Goal: Task Accomplishment & Management: Manage account settings

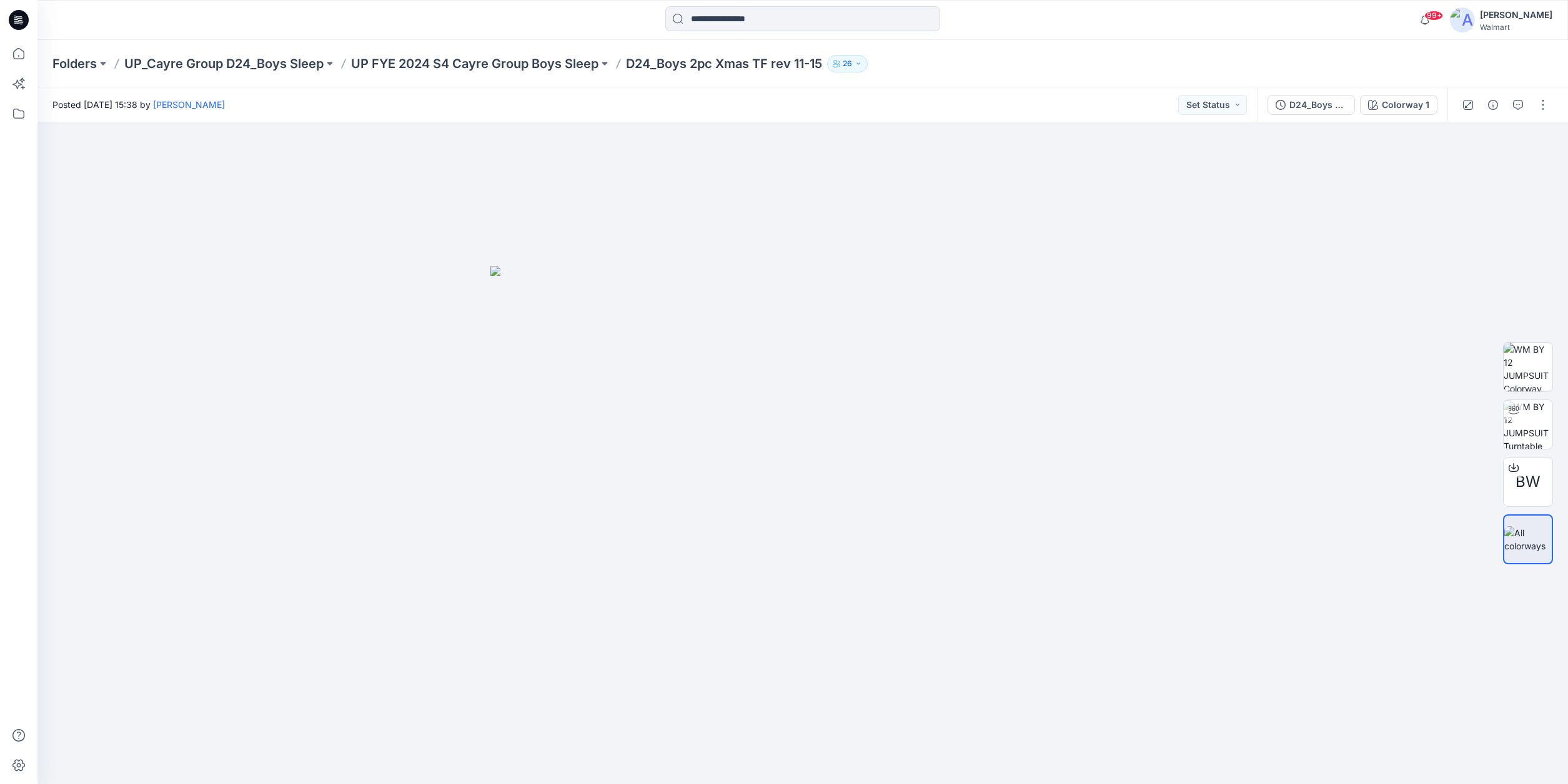
click at [19, 20] on icon at bounding box center [21, 20] width 5 height 1
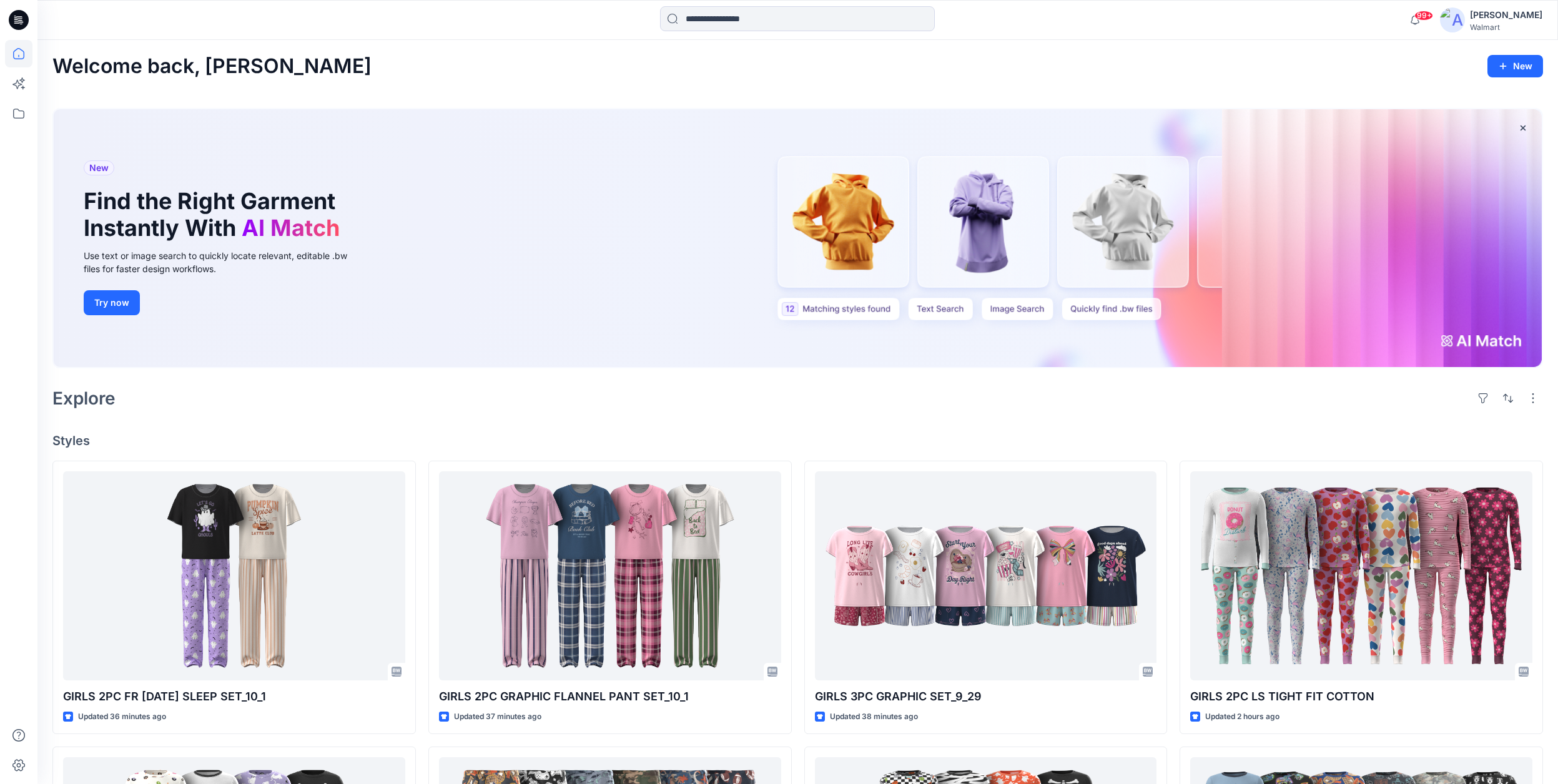
click at [17, 21] on icon at bounding box center [18, 20] width 20 height 20
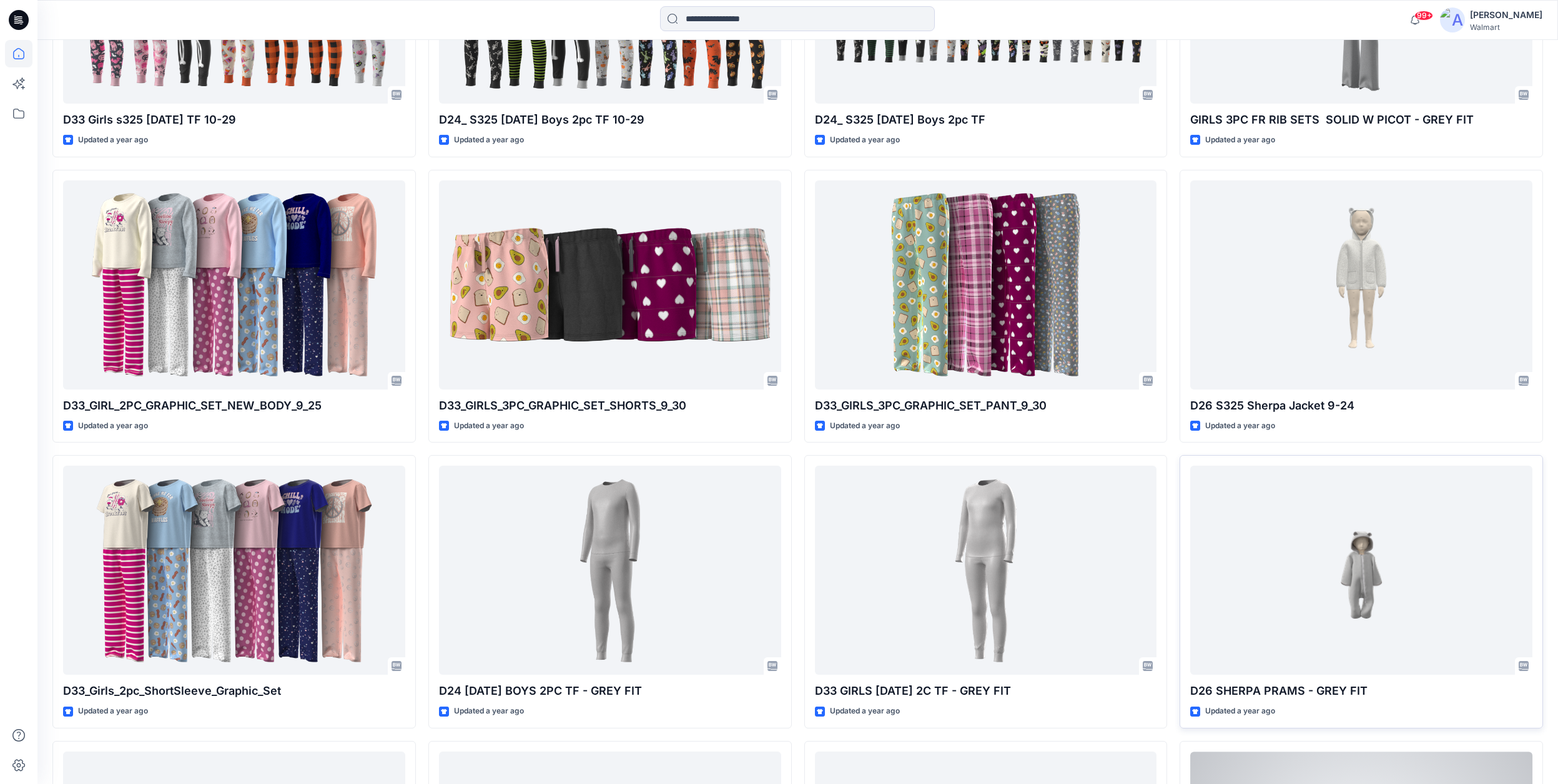
scroll to position [6860, 0]
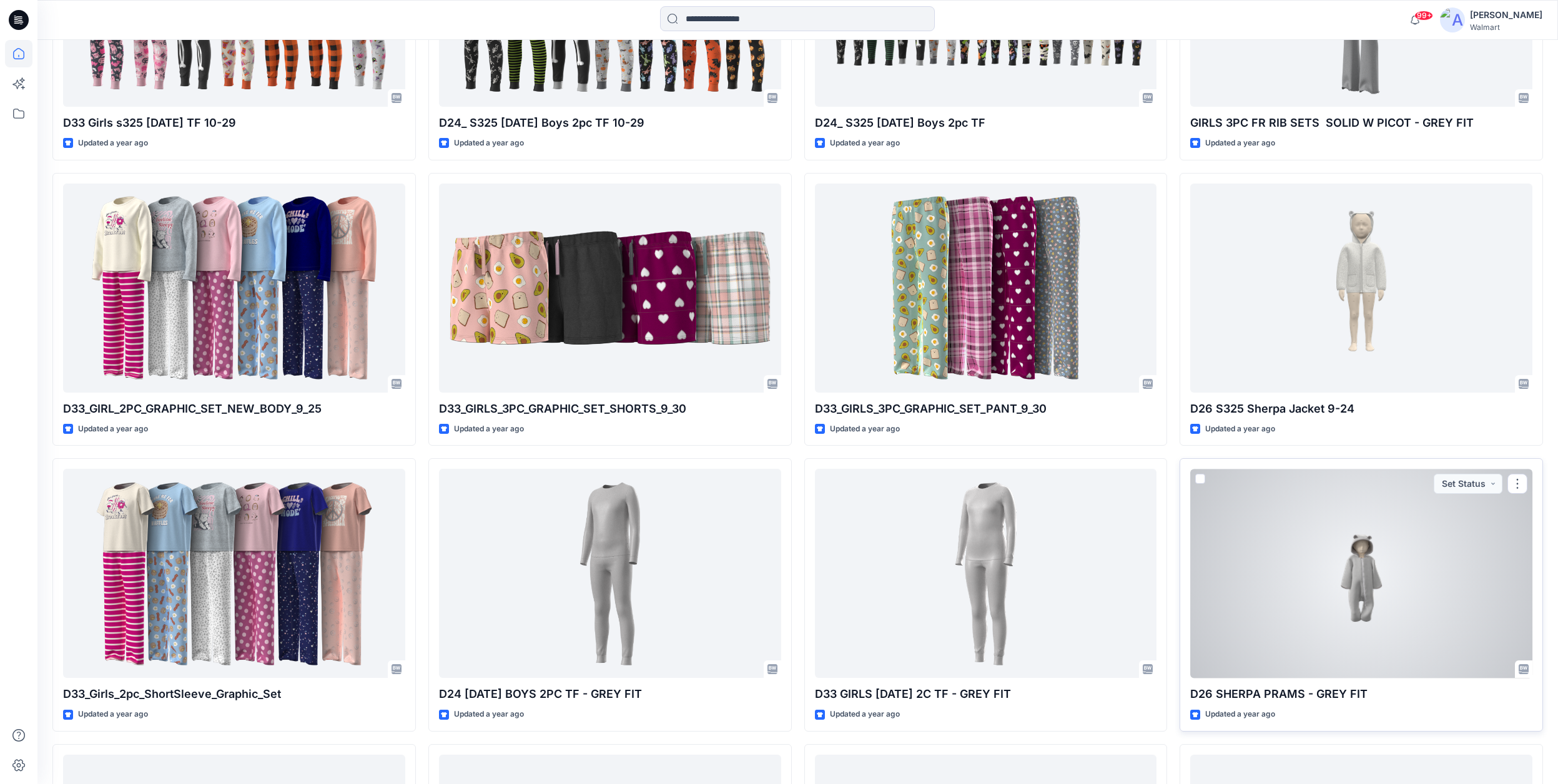
click at [1369, 575] on div at bounding box center [1361, 573] width 343 height 209
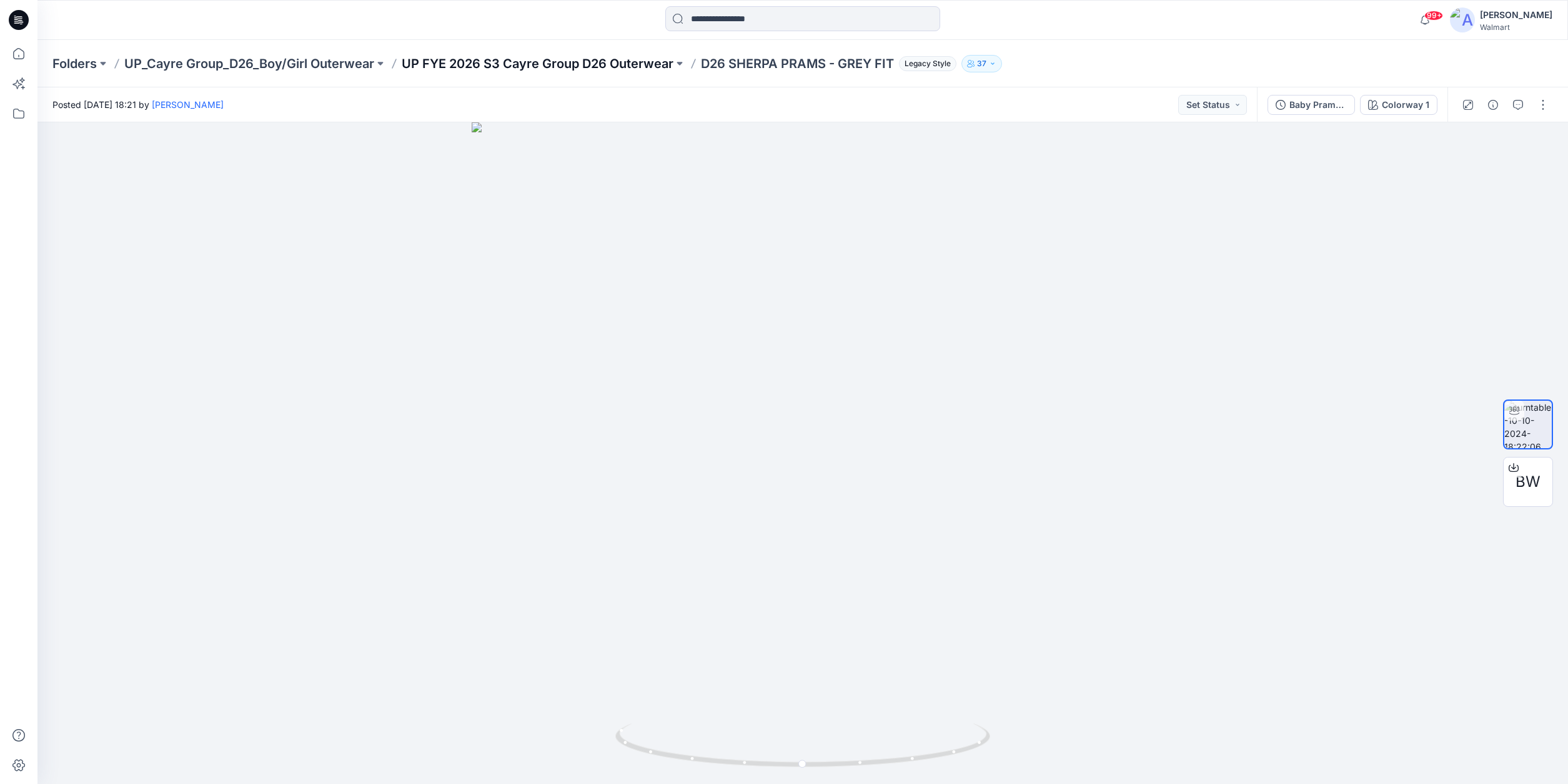
click at [626, 63] on p "UP FYE 2026 S3 Cayre Group D26 Outerwear" at bounding box center [537, 63] width 272 height 17
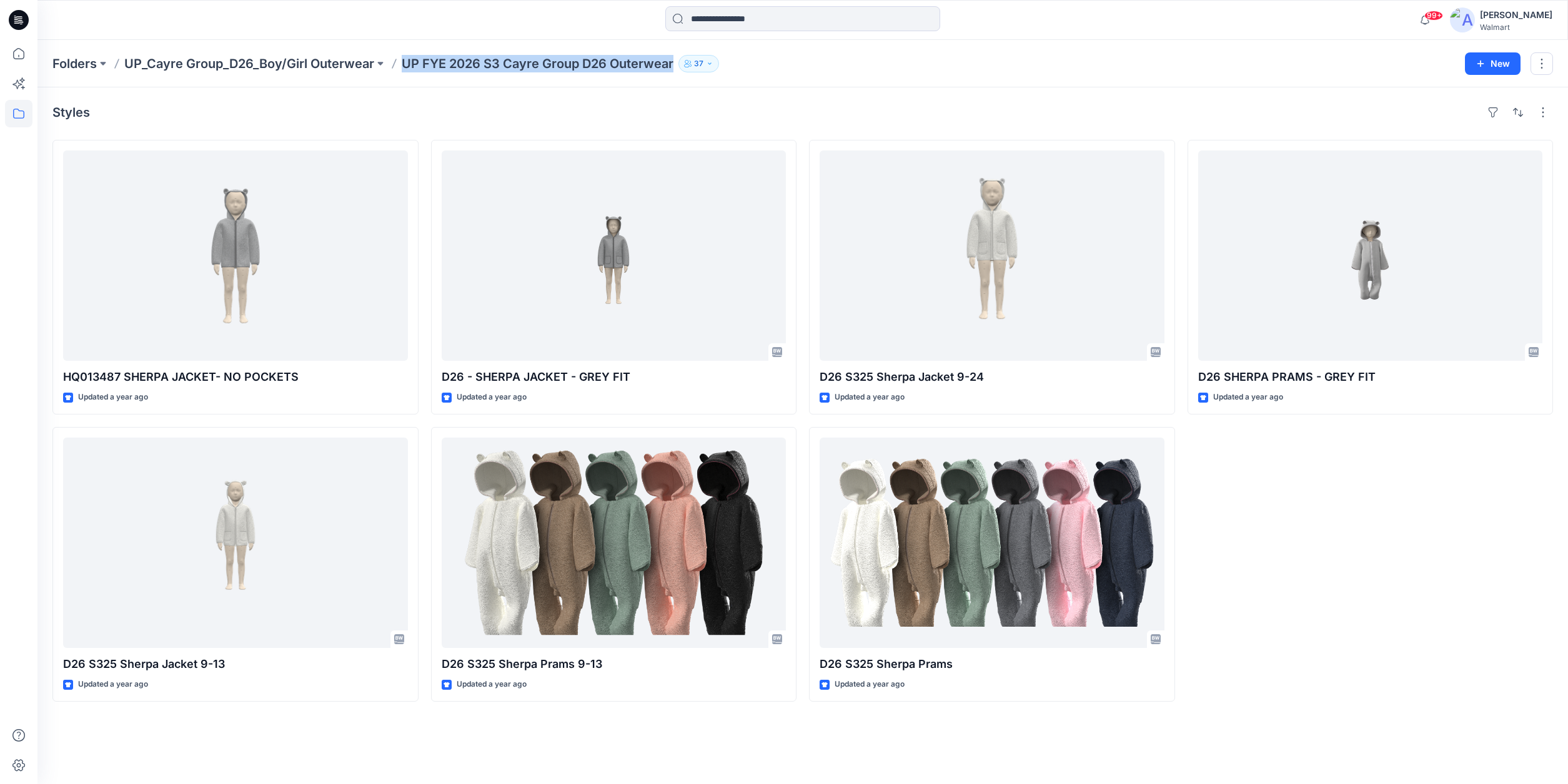
drag, startPoint x: 673, startPoint y: 66, endPoint x: 404, endPoint y: 67, distance: 269.0
click at [404, 69] on p "UP FYE 2026 S3 Cayre Group D26 Outerwear" at bounding box center [537, 63] width 272 height 17
click at [357, 67] on p "UP_Cayre Group_D26_Boy/Girl Outerwear" at bounding box center [249, 63] width 250 height 17
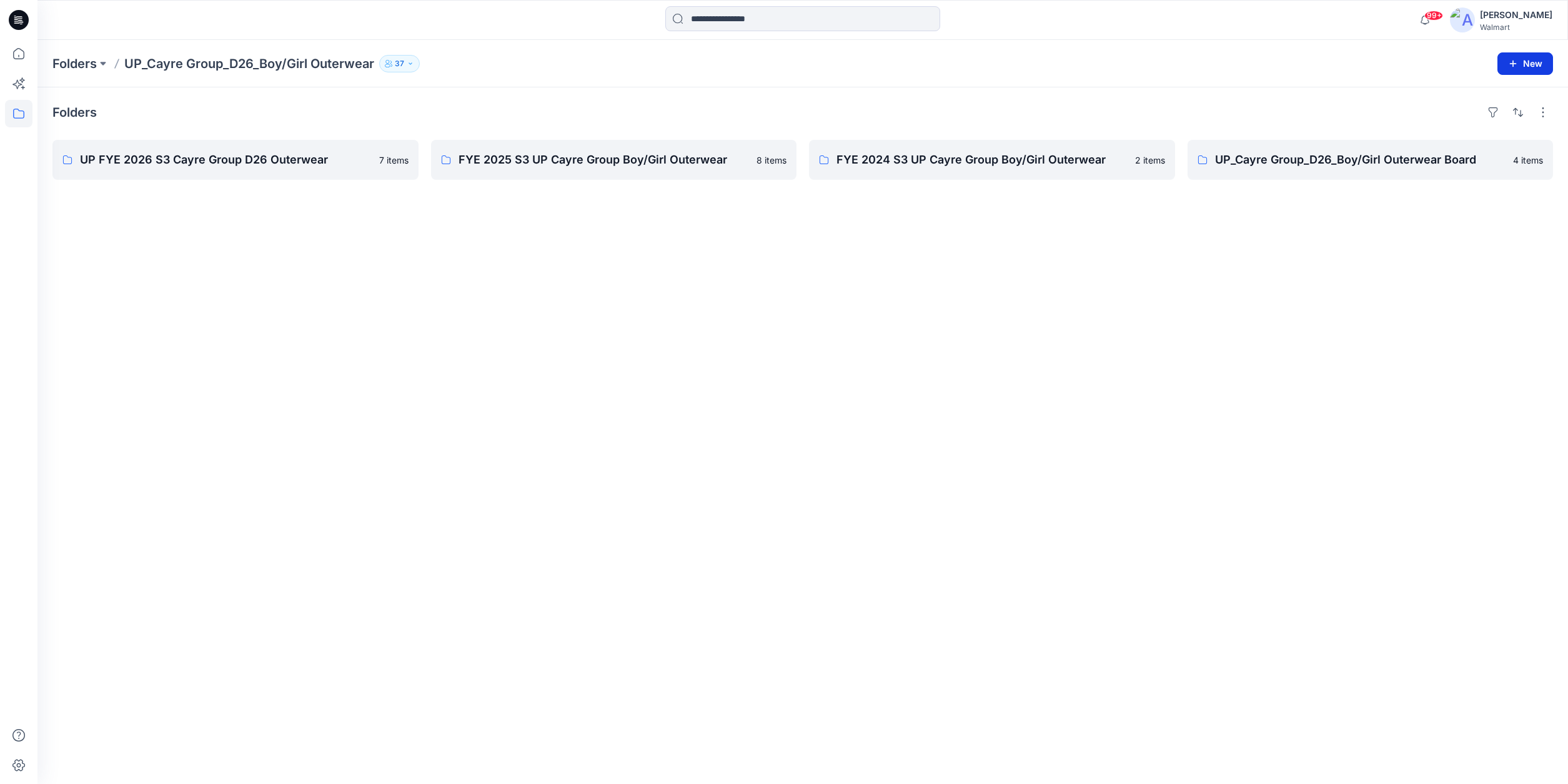
click at [1524, 62] on button "New" at bounding box center [1525, 63] width 56 height 22
click at [1489, 121] on p "New Folder" at bounding box center [1488, 119] width 46 height 13
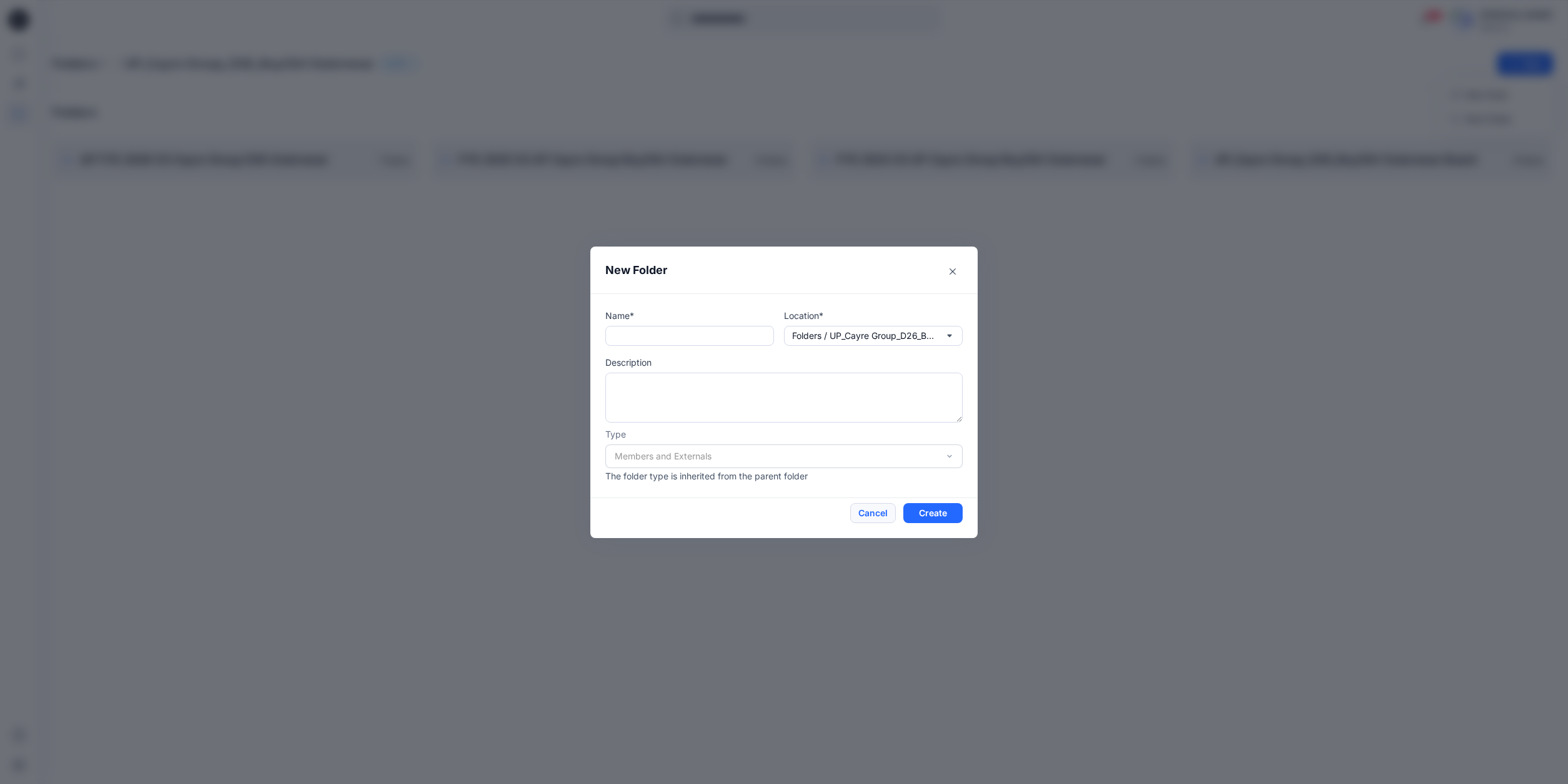
click at [884, 509] on button "Cancel" at bounding box center [872, 513] width 45 height 20
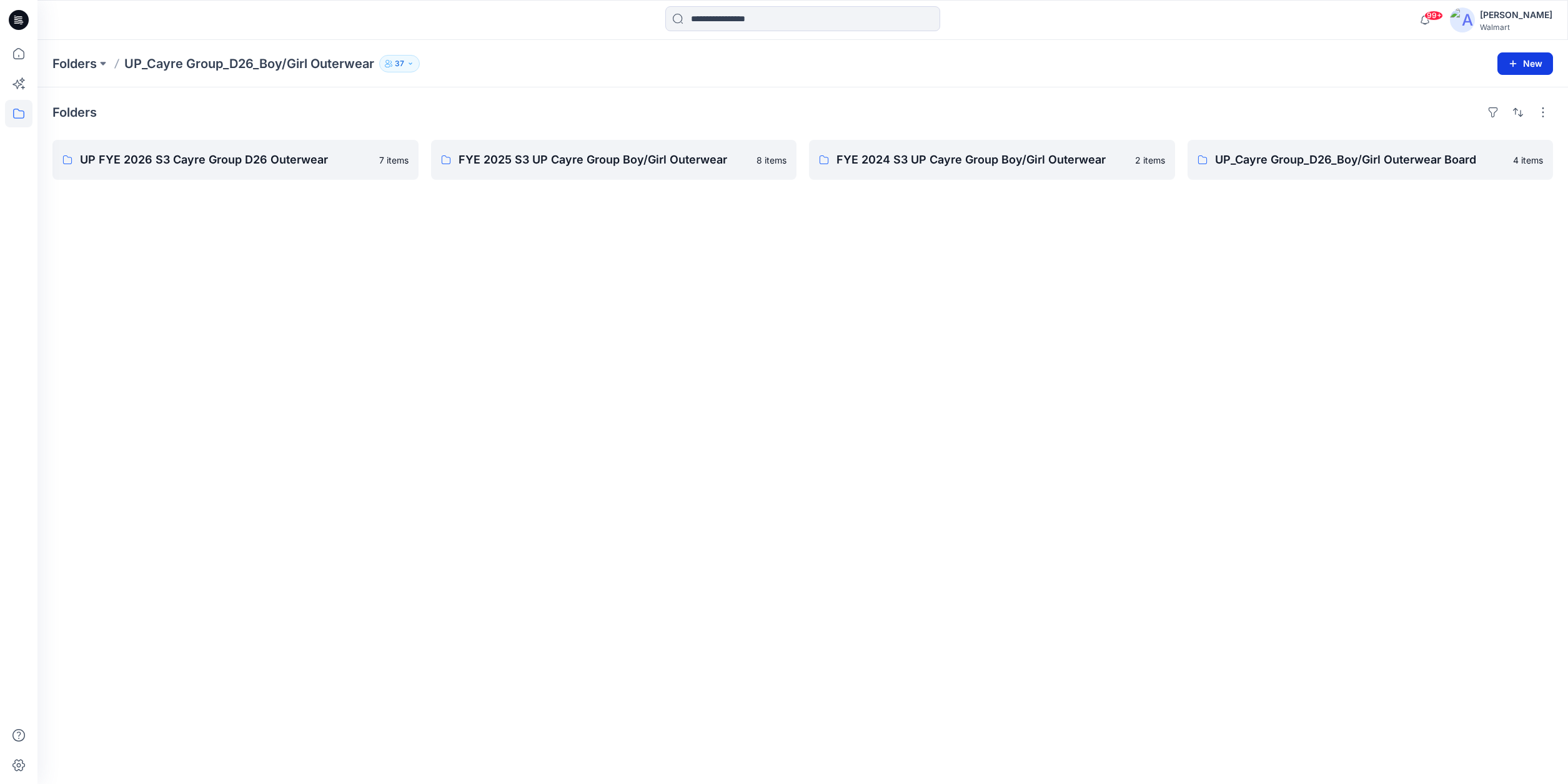
click at [1529, 62] on button "New" at bounding box center [1525, 63] width 56 height 22
click at [1494, 119] on p "New Folder" at bounding box center [1488, 119] width 46 height 13
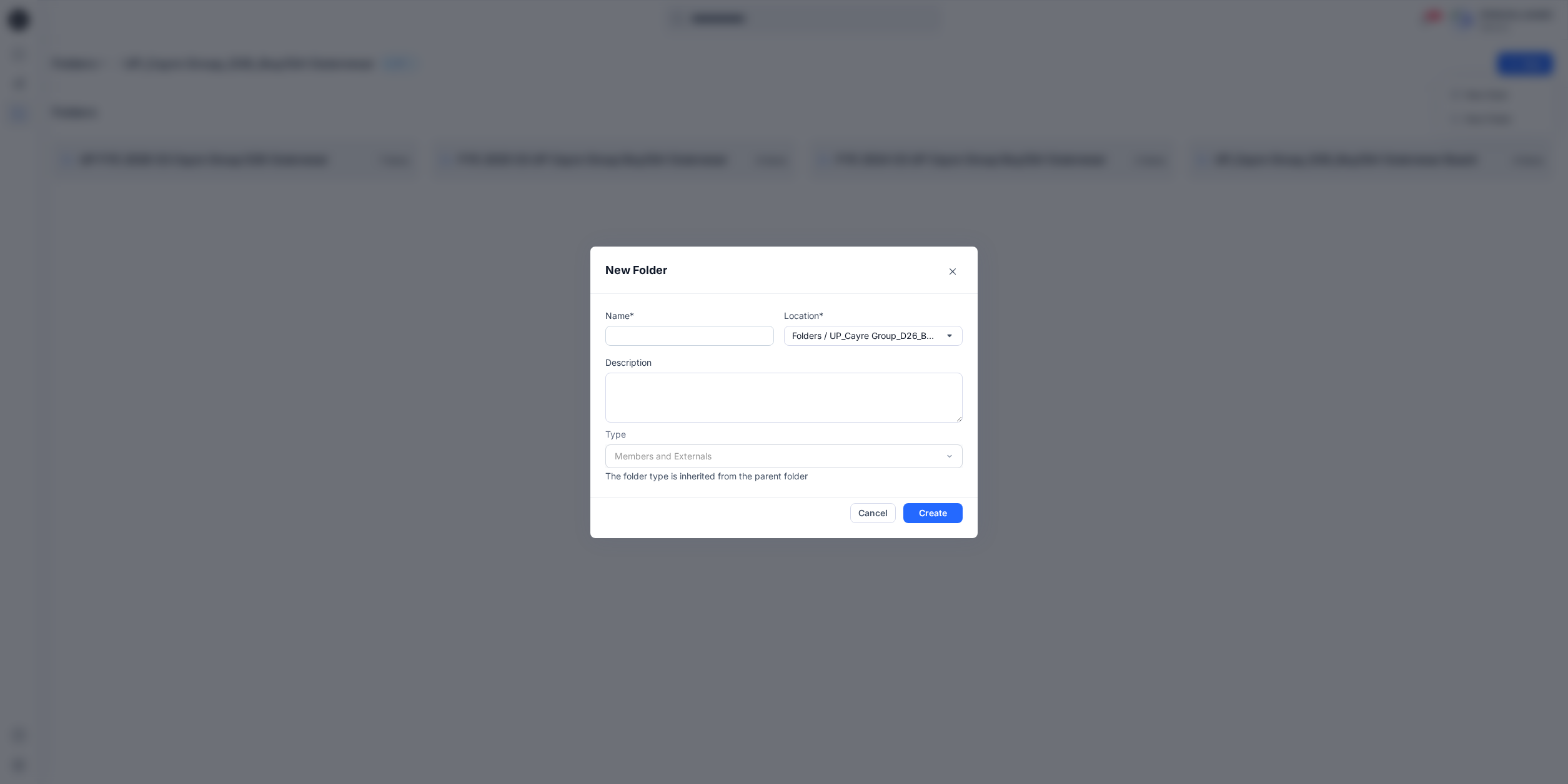
click at [646, 332] on input "text" at bounding box center [689, 335] width 169 height 20
paste input "**********"
click at [628, 336] on input "**********" at bounding box center [689, 335] width 169 height 20
type input "**********"
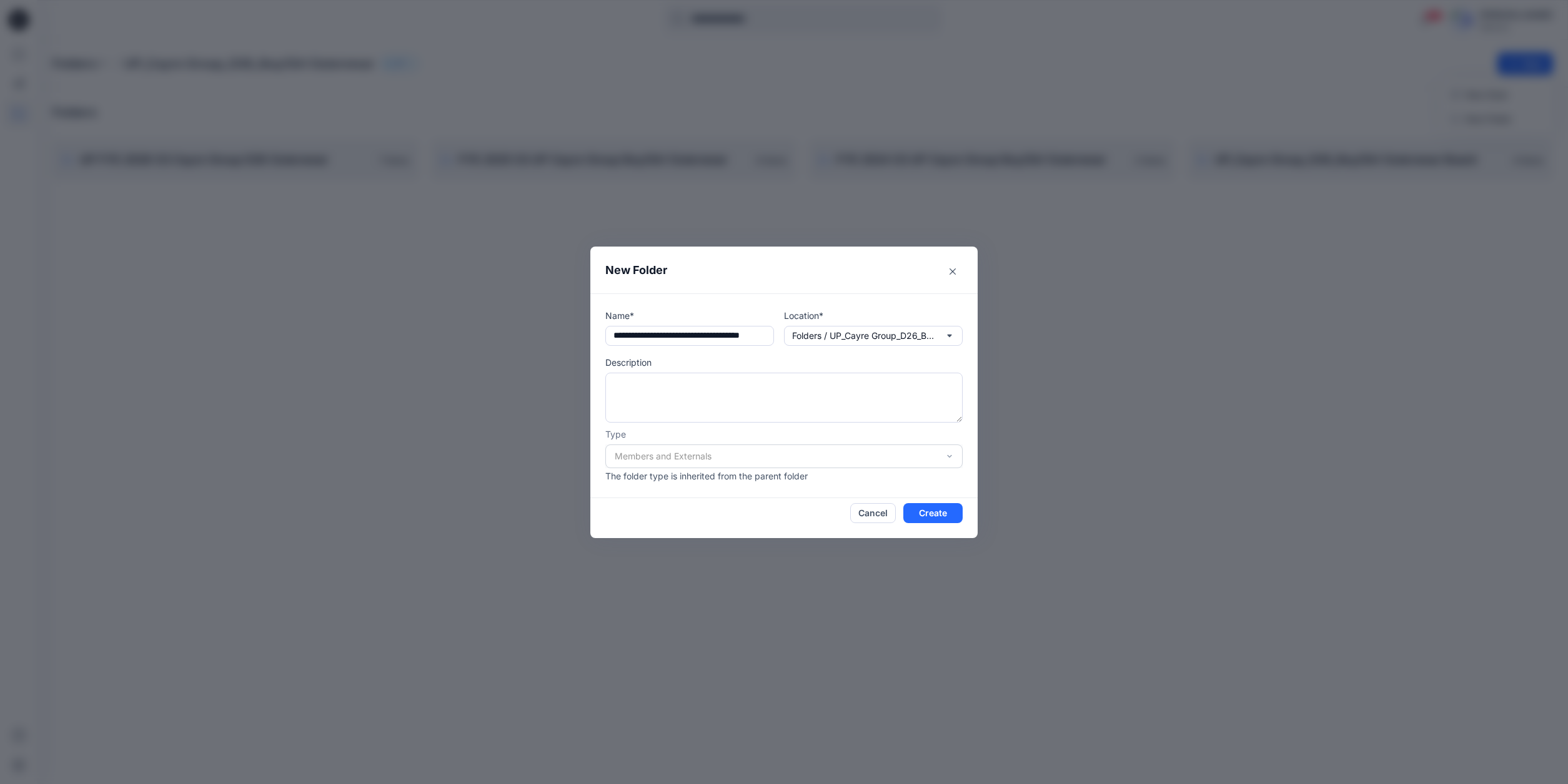
scroll to position [0, 0]
click at [949, 455] on div "Members and Externals" at bounding box center [784, 457] width 357 height 24
click at [943, 511] on button "Create" at bounding box center [933, 513] width 59 height 20
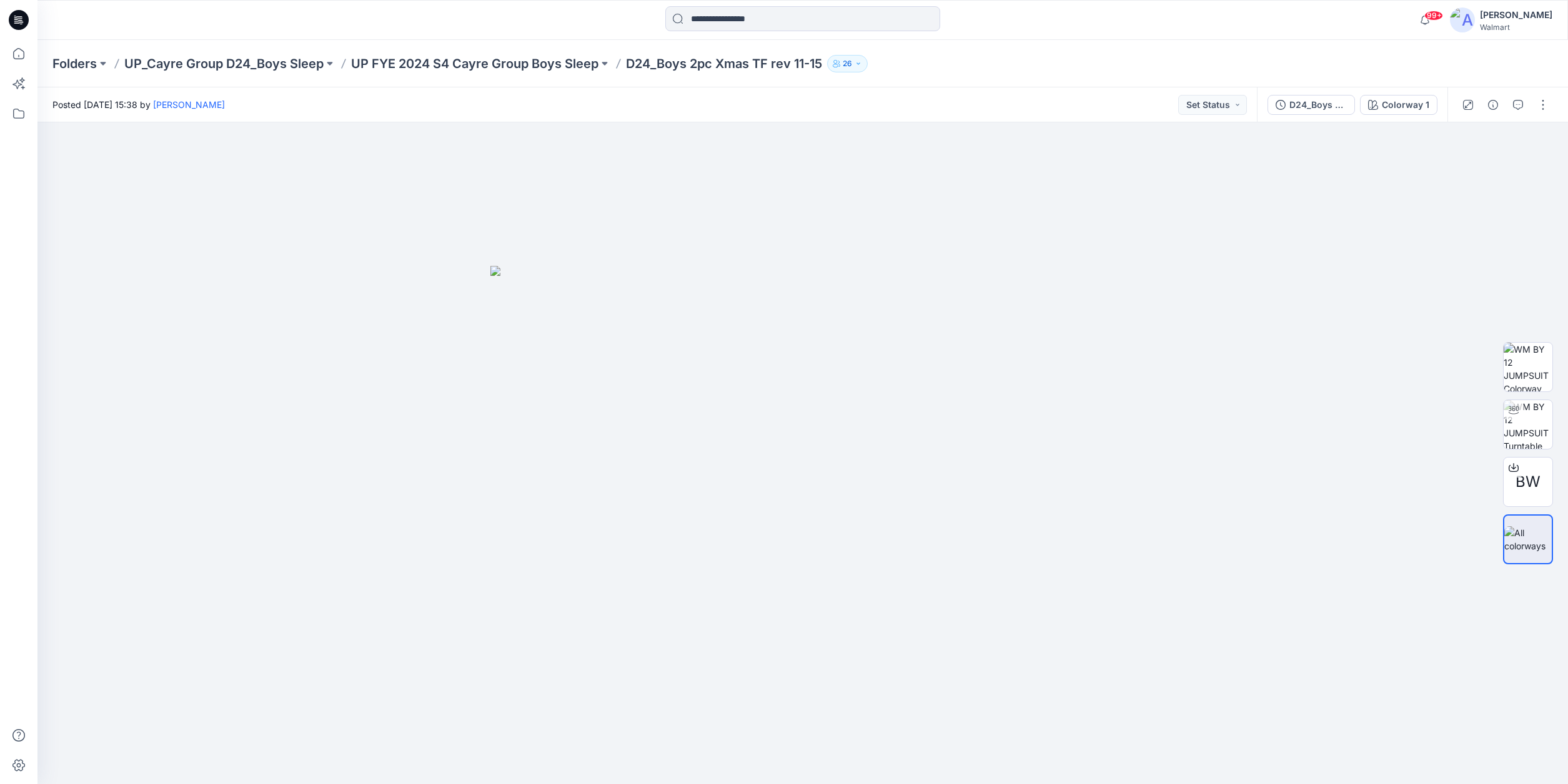
drag, startPoint x: 17, startPoint y: 23, endPoint x: 31, endPoint y: 22, distance: 14.0
click at [17, 23] on icon at bounding box center [18, 20] width 20 height 20
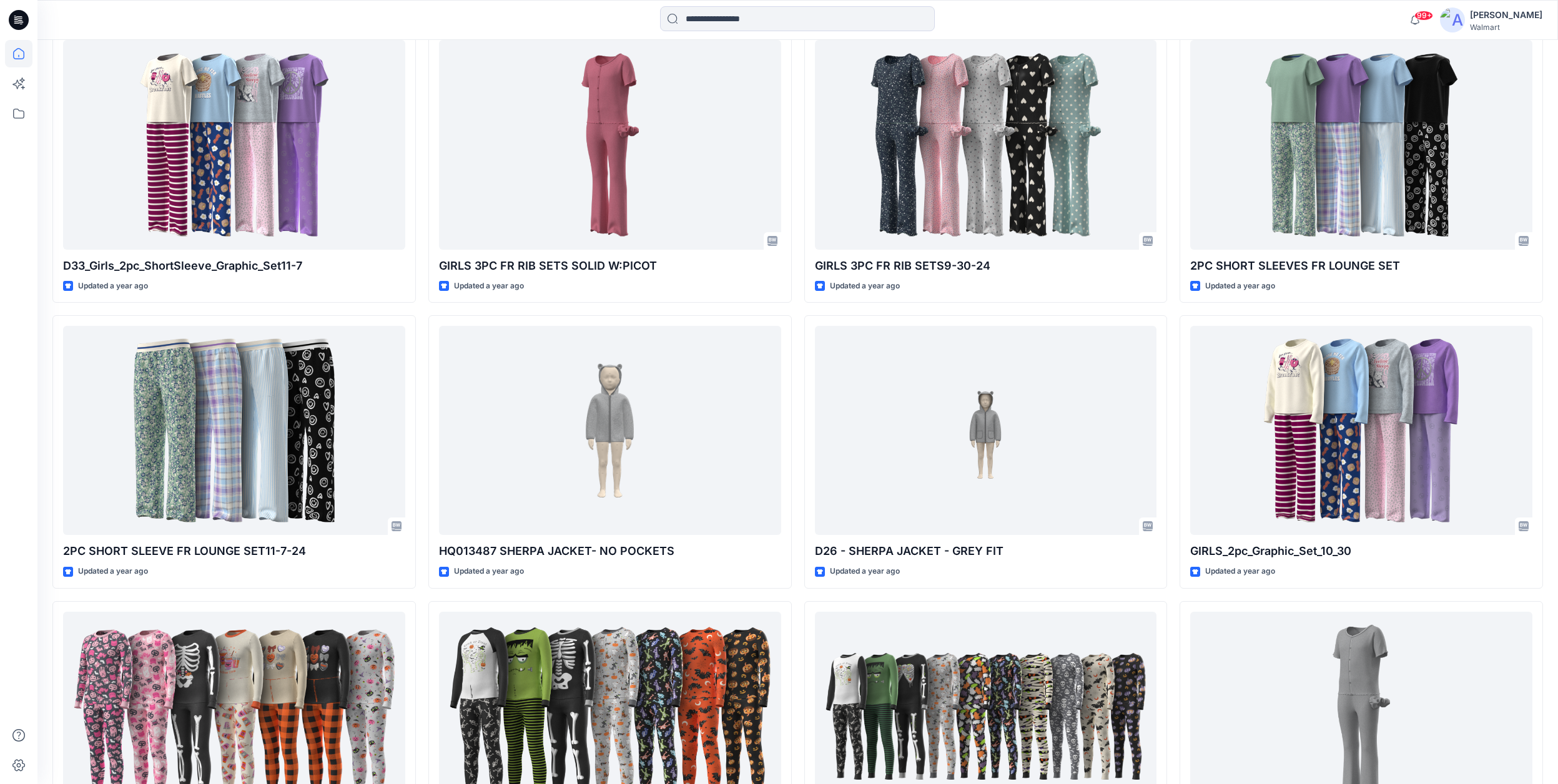
scroll to position [6132, 0]
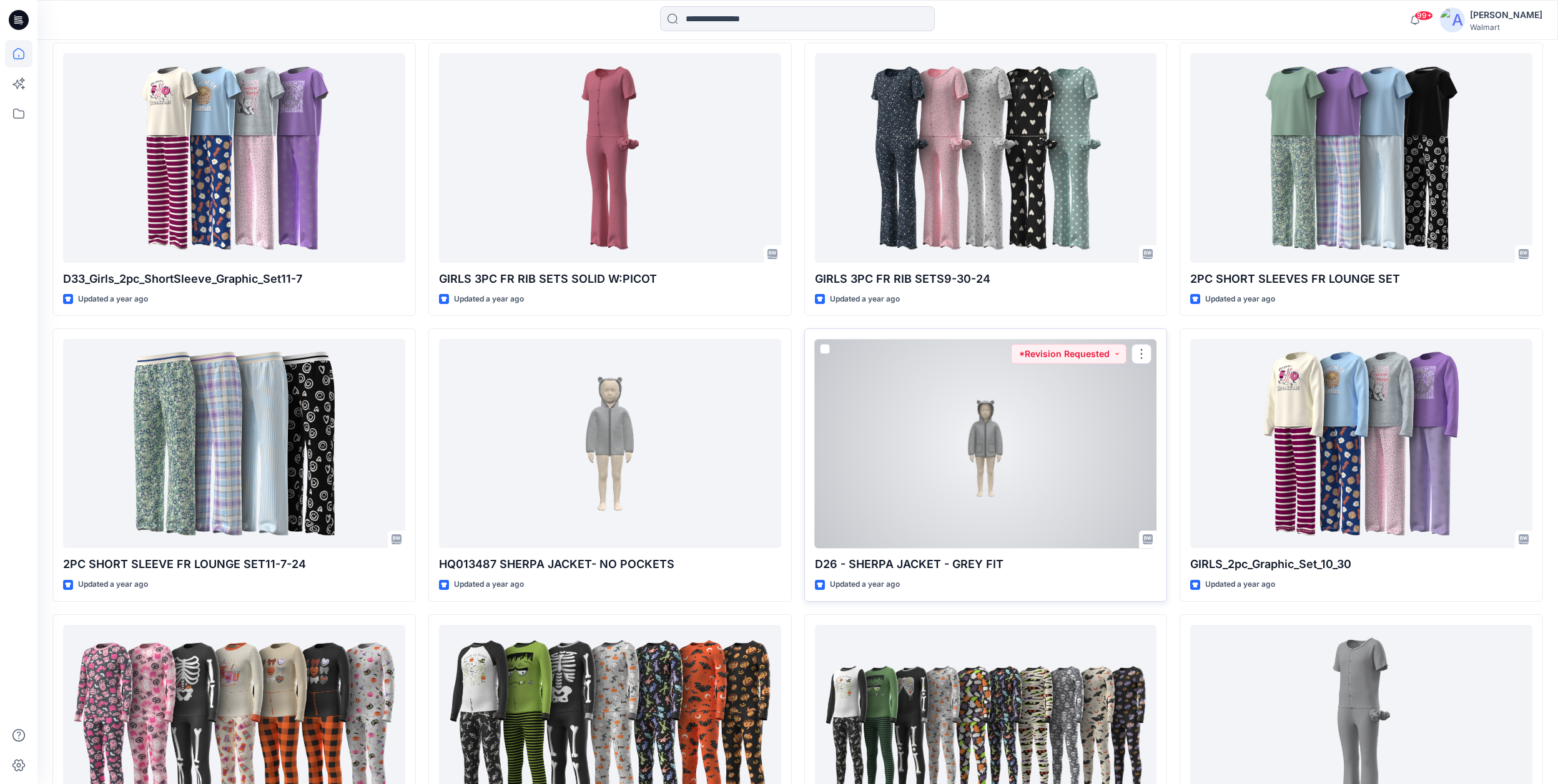
drag, startPoint x: 972, startPoint y: 563, endPoint x: 981, endPoint y: 558, distance: 10.3
click at [972, 563] on p "D26 - SHERPA JACKET - GREY FIT" at bounding box center [986, 564] width 343 height 17
click at [1035, 369] on div at bounding box center [986, 444] width 343 height 209
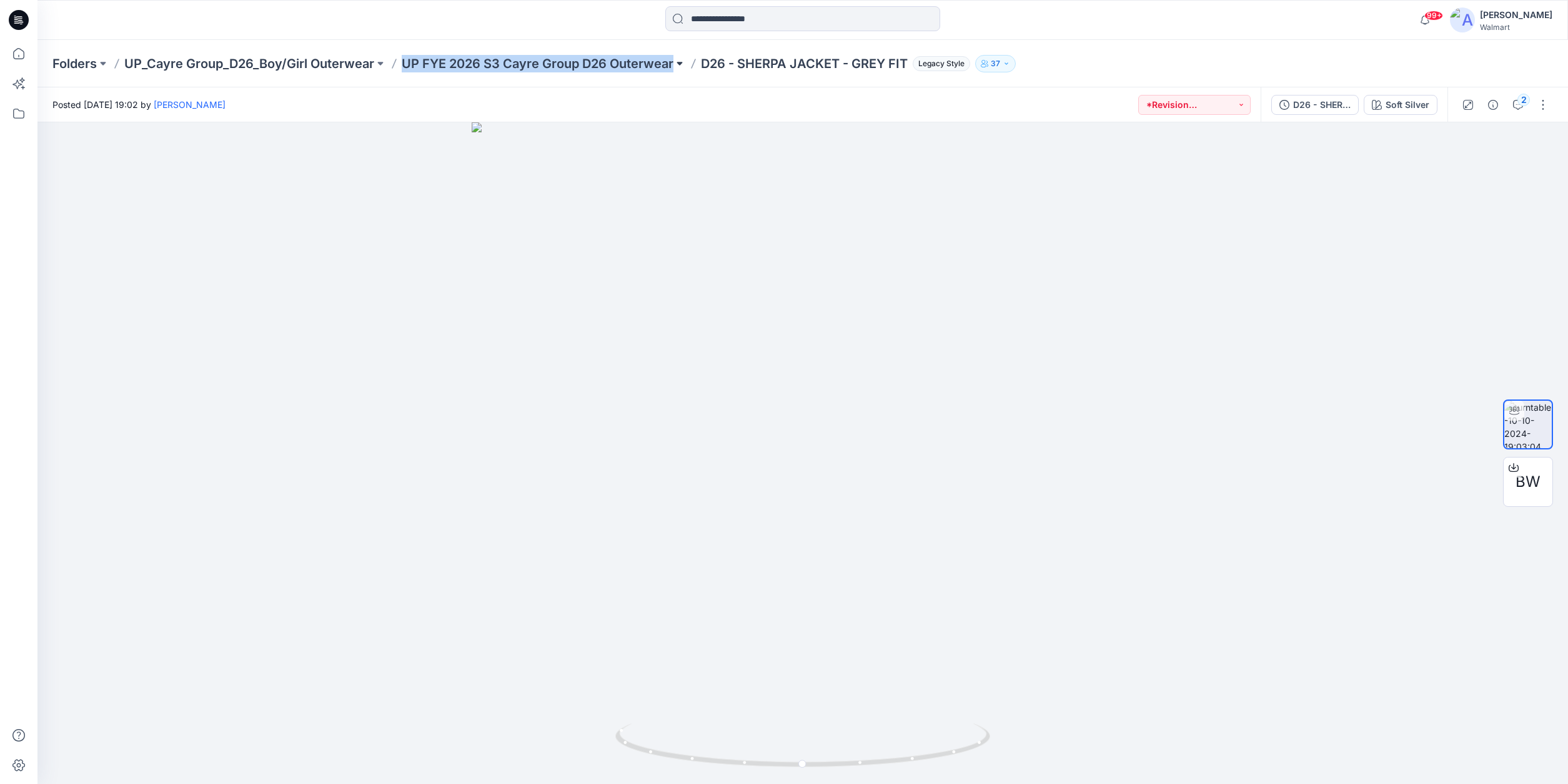
drag, startPoint x: 404, startPoint y: 60, endPoint x: 676, endPoint y: 69, distance: 272.1
click at [677, 69] on div "Folders UP_Cayre Group_D26_Boy/Girl Outerwear UP FYE 2026 S3 Cayre Group D26 Ou…" at bounding box center [753, 63] width 1403 height 17
copy div "UP FYE 2026 S3 Cayre Group D26 Outerwear"
